Goal: Task Accomplishment & Management: Use online tool/utility

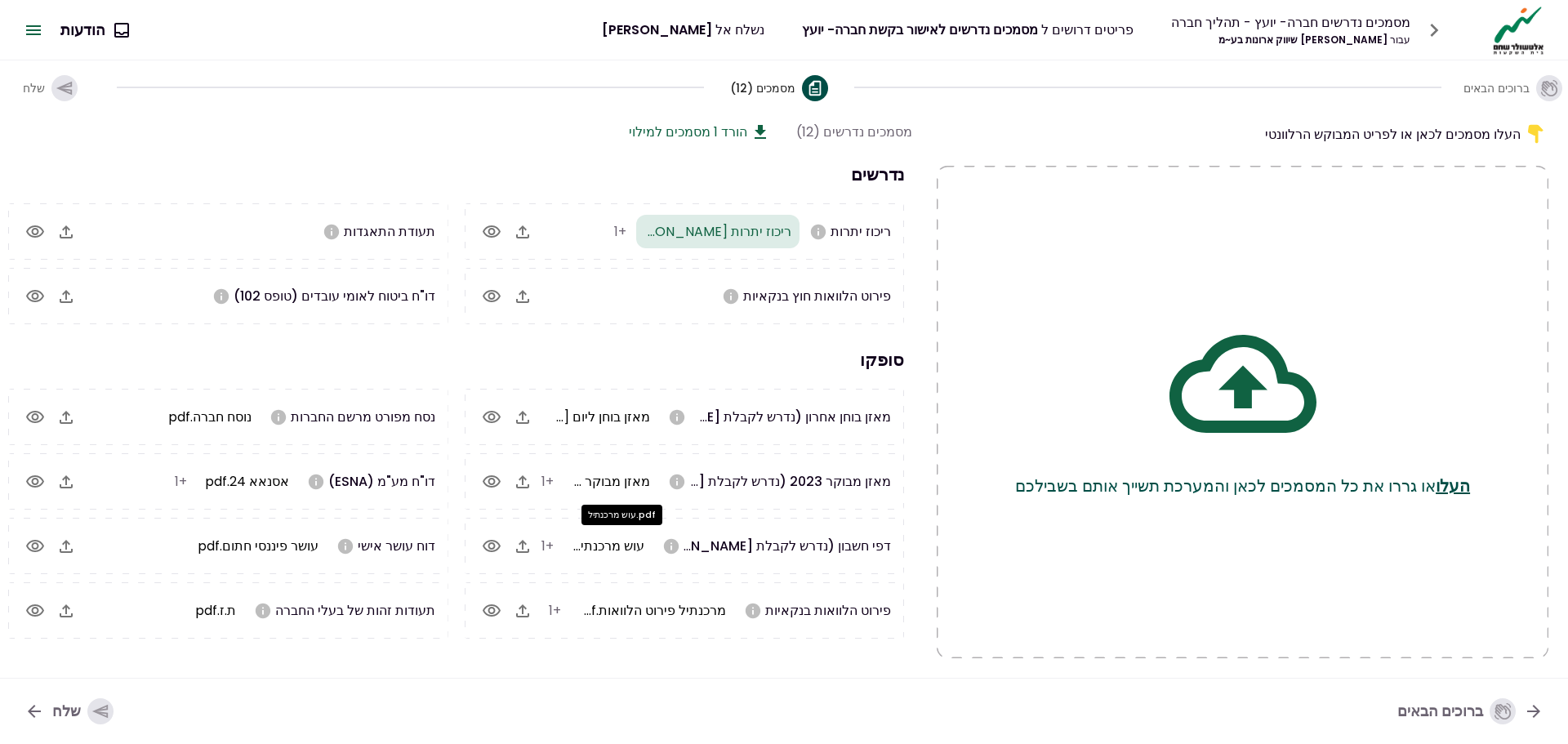
click at [644, 547] on span "עוש מרכנתיל.pdf" at bounding box center [597, 546] width 96 height 19
click at [495, 549] on icon "button" at bounding box center [491, 547] width 20 height 20
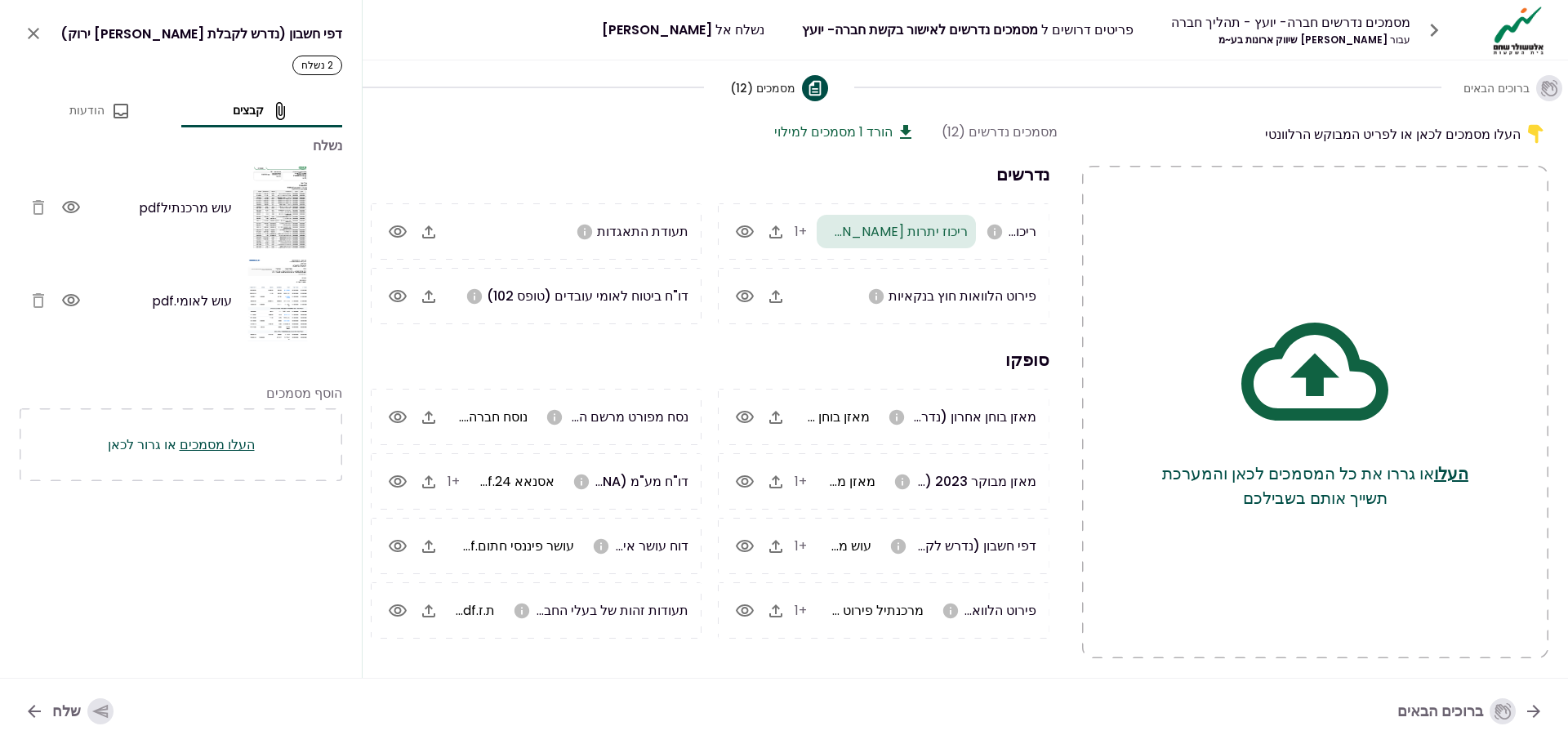
click at [75, 304] on icon "button" at bounding box center [71, 301] width 20 height 20
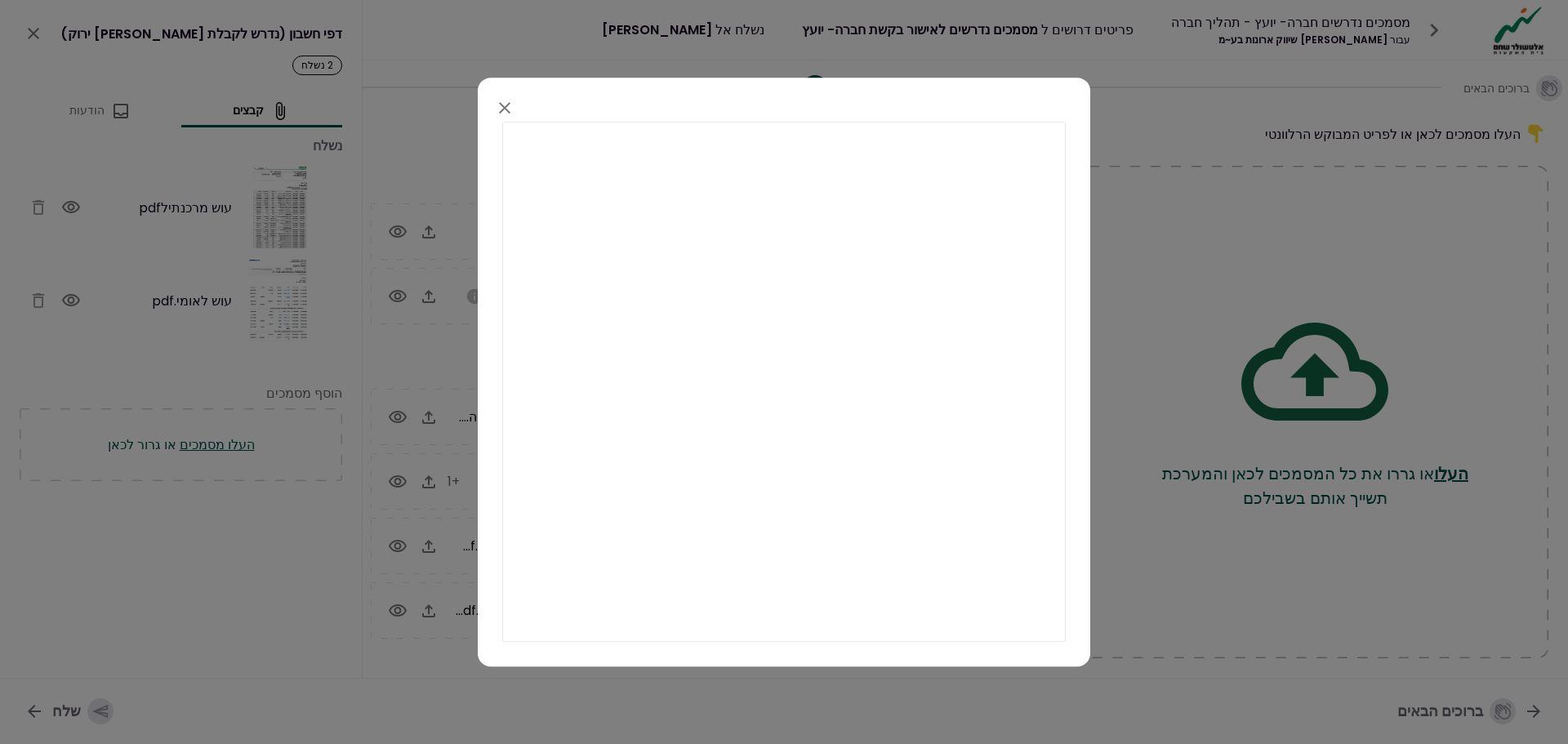
click at [509, 106] on icon "button" at bounding box center [504, 108] width 20 height 20
